Goal: Task Accomplishment & Management: Use online tool/utility

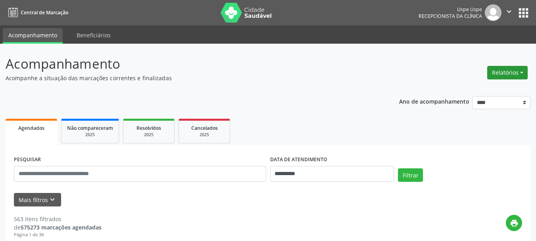
click at [508, 74] on button "Relatórios" at bounding box center [507, 72] width 40 height 13
click at [487, 87] on link "Agendamentos" at bounding box center [484, 89] width 85 height 11
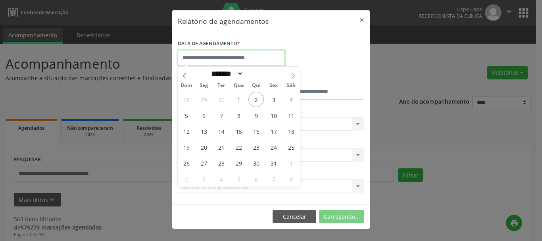
click at [237, 56] on input "text" at bounding box center [231, 58] width 107 height 16
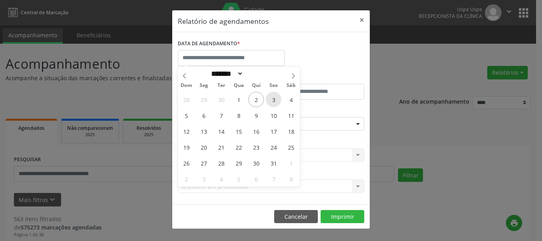
click at [276, 97] on span "3" at bounding box center [273, 99] width 15 height 15
type input "**********"
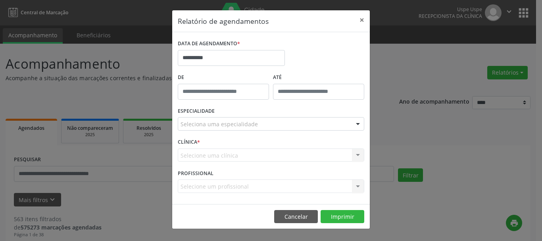
click at [209, 115] on label "ESPECIALIDADE" at bounding box center [196, 111] width 37 height 12
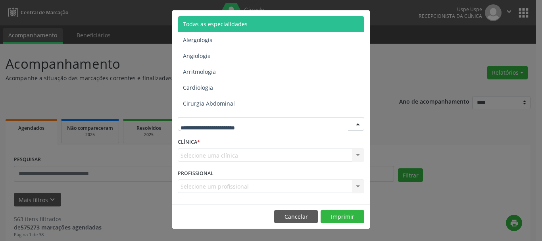
click at [208, 18] on span "Todas as especialidades" at bounding box center [271, 24] width 187 height 16
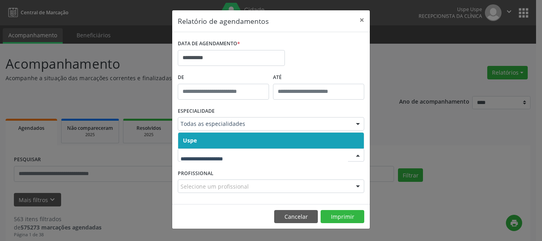
click at [200, 140] on span "Uspe" at bounding box center [271, 140] width 186 height 16
click at [200, 140] on div "CLÍNICA * Uspe Nenhum resultado encontrado para: " " Não há nenhuma opção para …" at bounding box center [271, 151] width 190 height 31
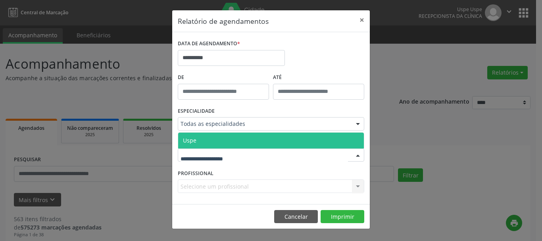
click at [202, 143] on span "Uspe" at bounding box center [271, 140] width 186 height 16
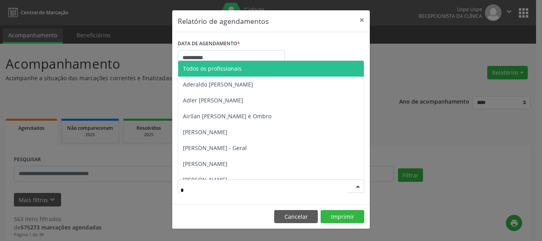
type input "**"
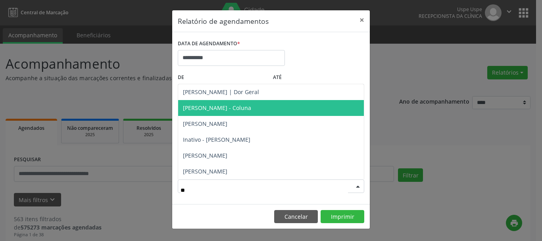
click at [210, 110] on span "[PERSON_NAME] - Coluna" at bounding box center [217, 108] width 68 height 8
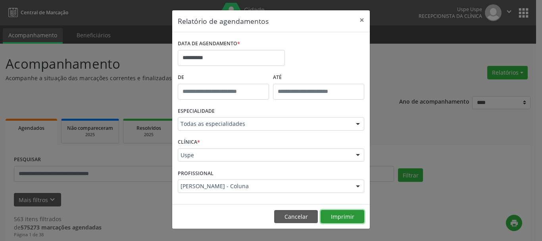
click at [342, 213] on button "Imprimir" at bounding box center [342, 216] width 44 height 13
